Goal: Information Seeking & Learning: Learn about a topic

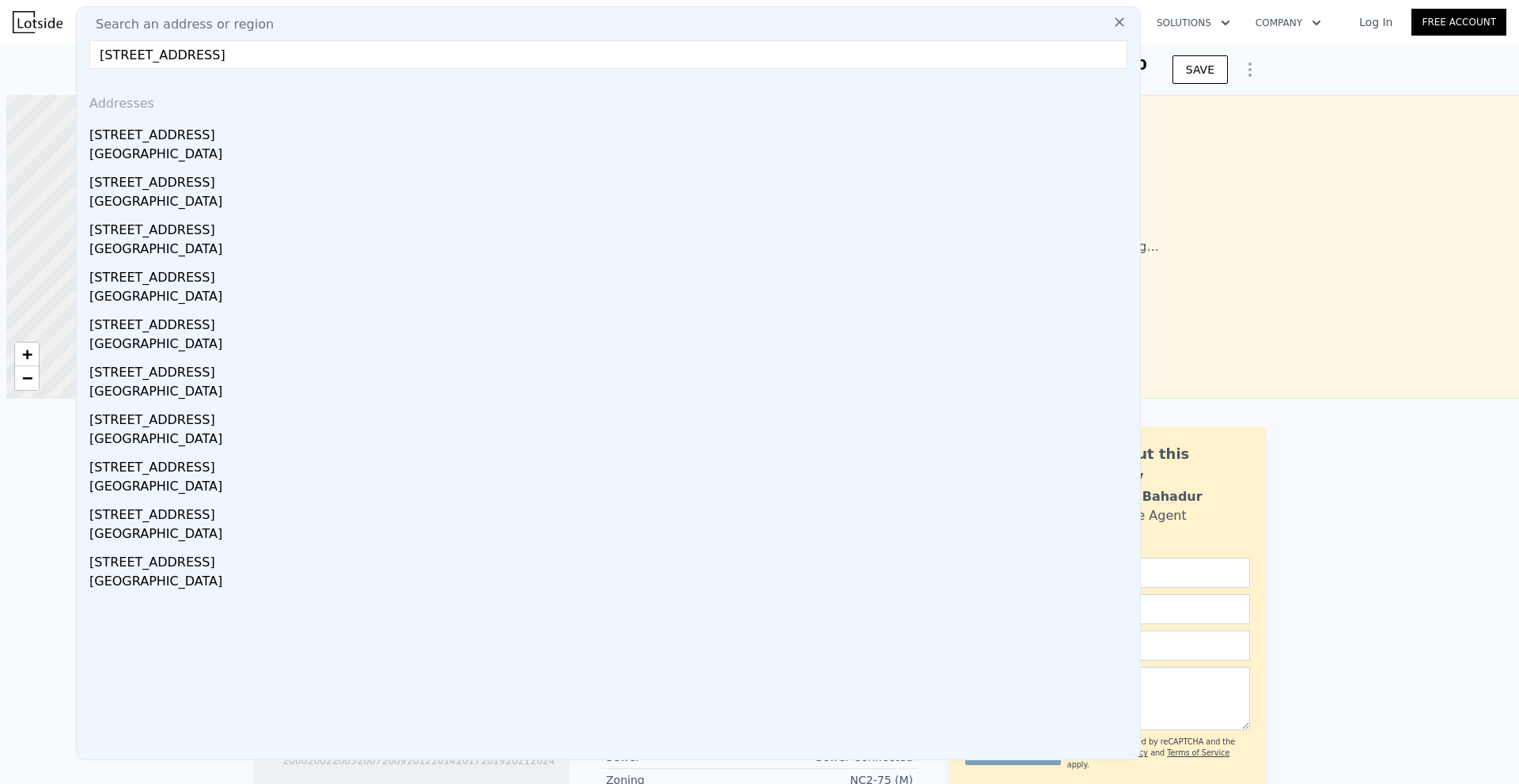
scroll to position [0, 7]
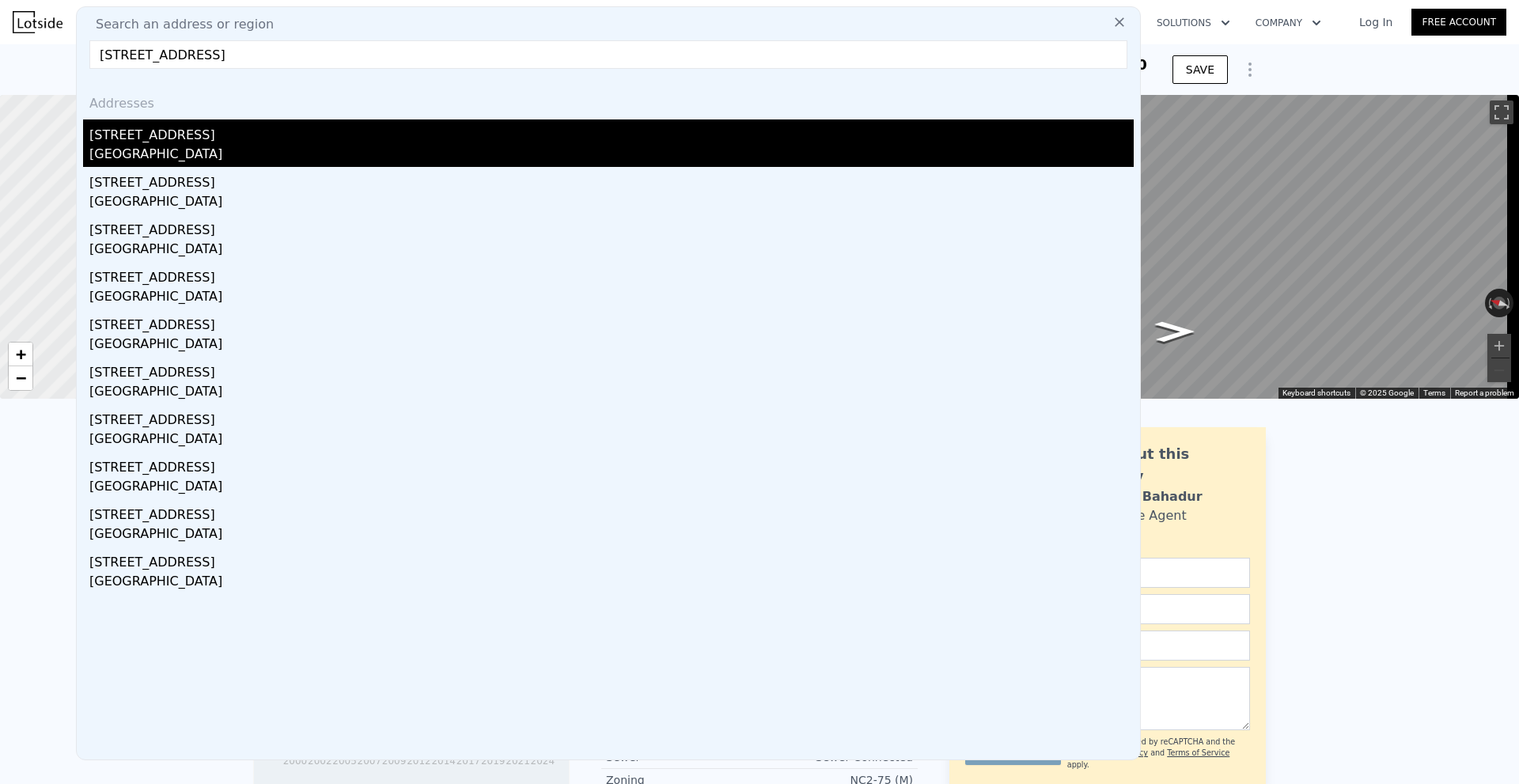
type input "[STREET_ADDRESS]"
click at [221, 136] on div "[STREET_ADDRESS]" at bounding box center [611, 132] width 1044 height 25
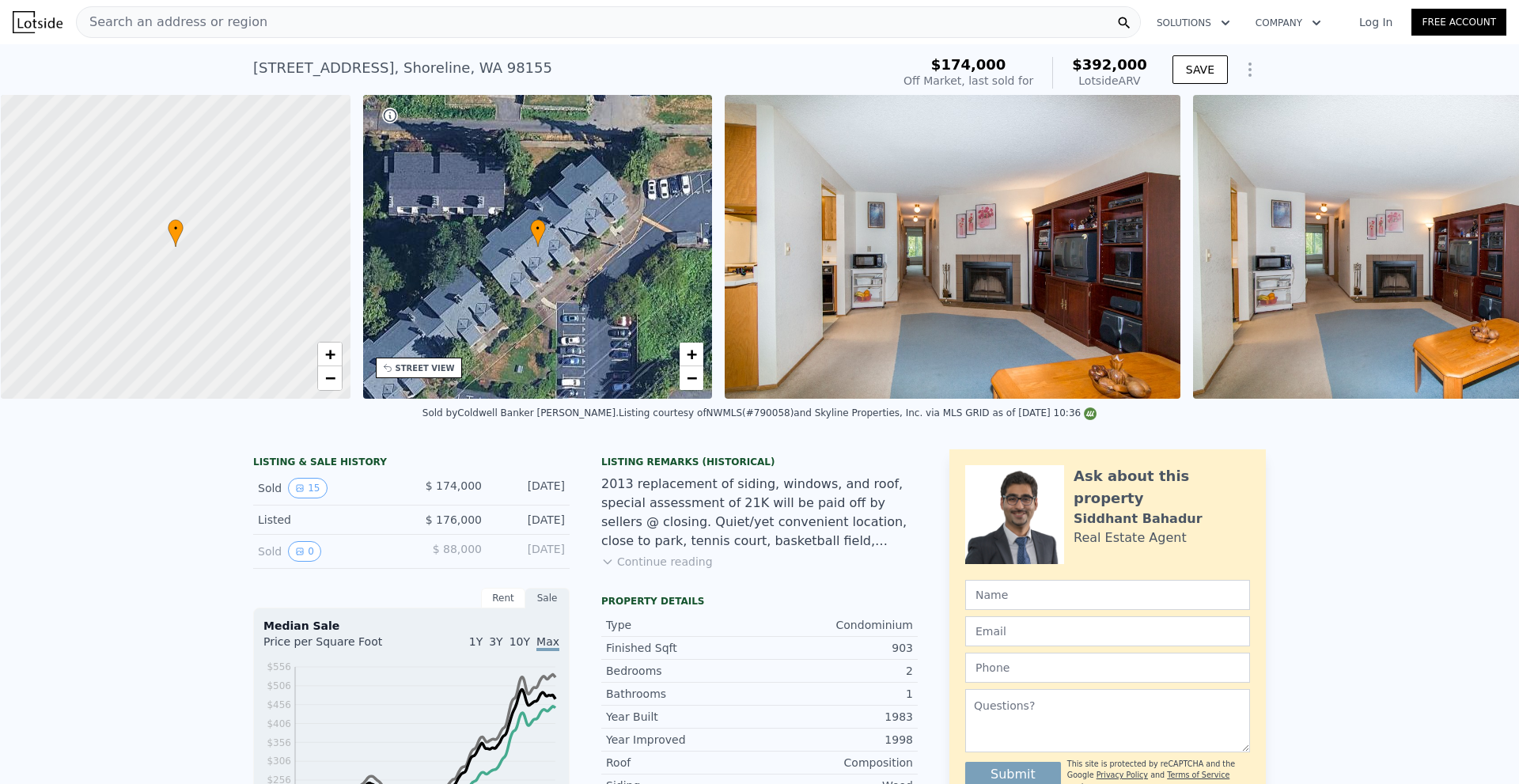
scroll to position [0, 7]
